Goal: Find specific page/section: Find specific page/section

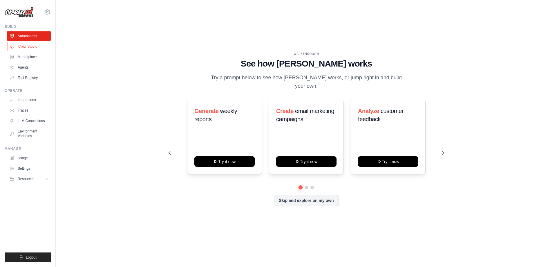
click at [35, 47] on link "Crew Studio" at bounding box center [30, 46] width 44 height 9
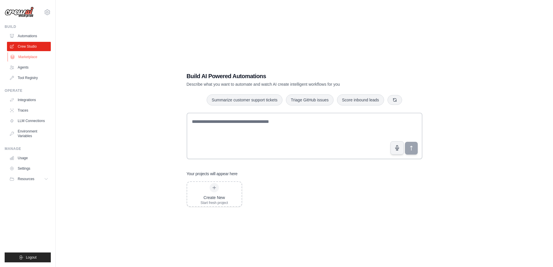
click at [35, 57] on link "Marketplace" at bounding box center [30, 56] width 44 height 9
